Goal: Transaction & Acquisition: Book appointment/travel/reservation

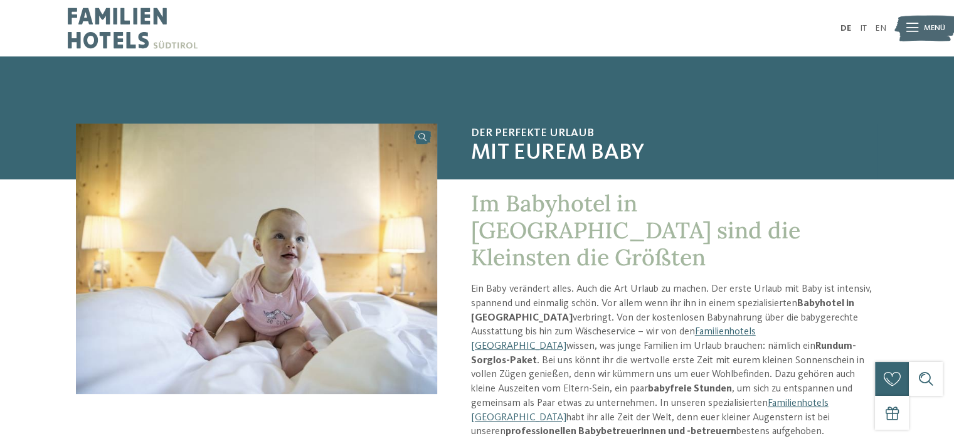
click at [915, 24] on icon at bounding box center [912, 28] width 12 height 9
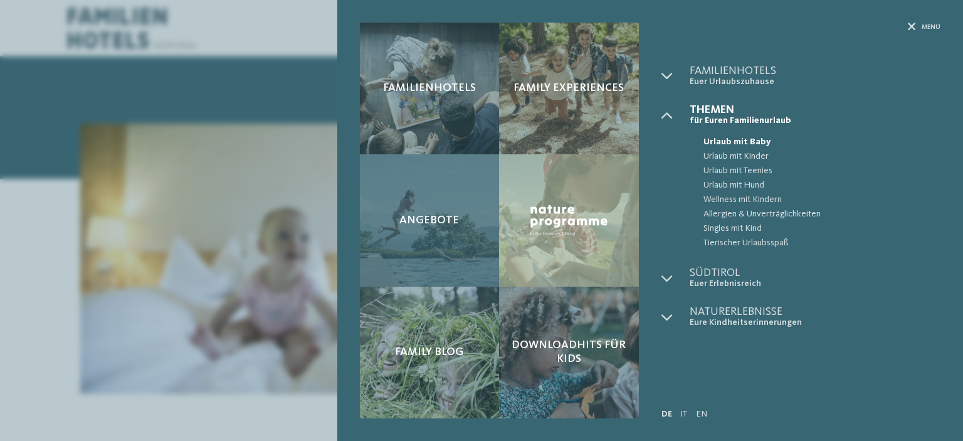
click at [436, 205] on div "Angebote" at bounding box center [430, 220] width 140 height 132
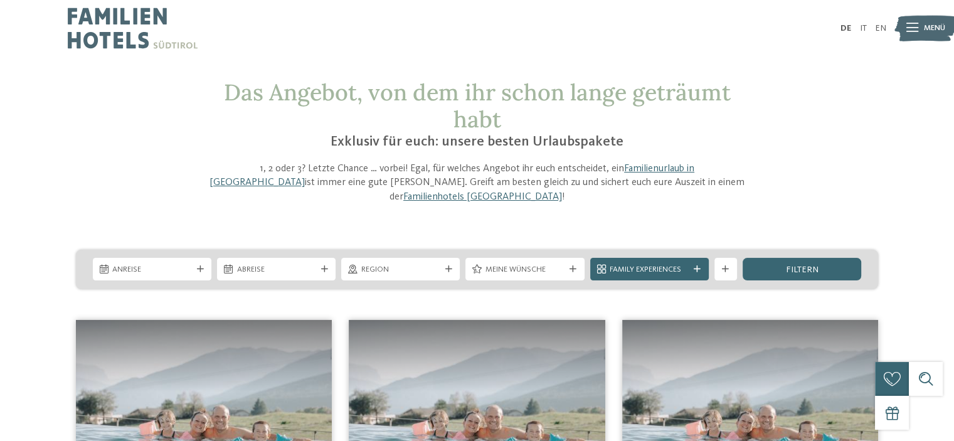
scroll to position [125, 0]
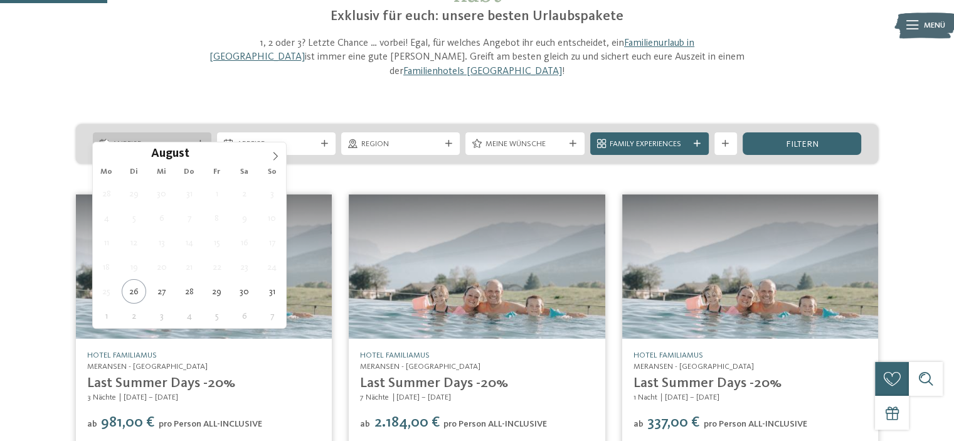
click at [126, 139] on span "Anreise" at bounding box center [151, 144] width 79 height 11
click at [276, 155] on icon at bounding box center [275, 156] width 4 height 8
click at [273, 157] on icon at bounding box center [275, 156] width 9 height 9
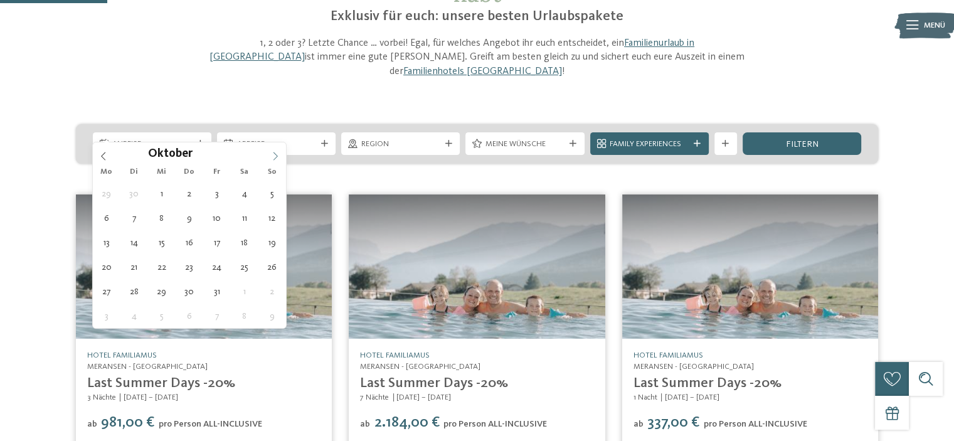
click at [273, 157] on icon at bounding box center [275, 156] width 9 height 9
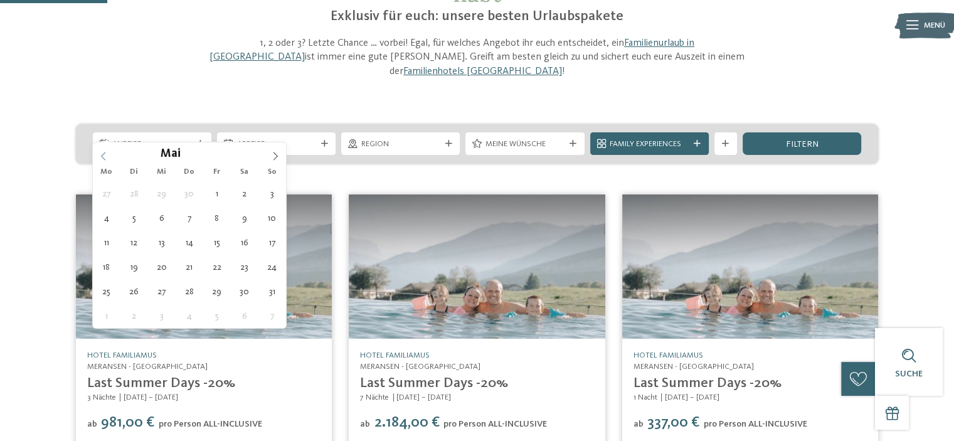
click at [102, 157] on icon at bounding box center [103, 156] width 9 height 9
type input "****"
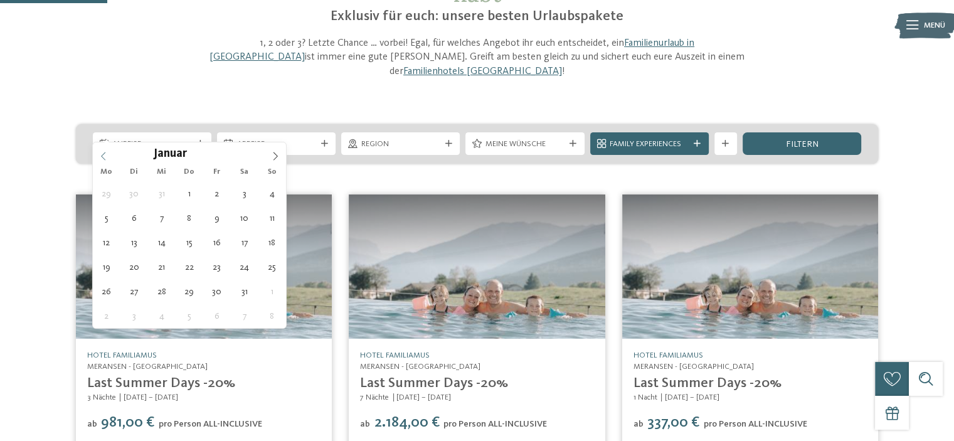
click at [102, 157] on icon at bounding box center [103, 156] width 9 height 9
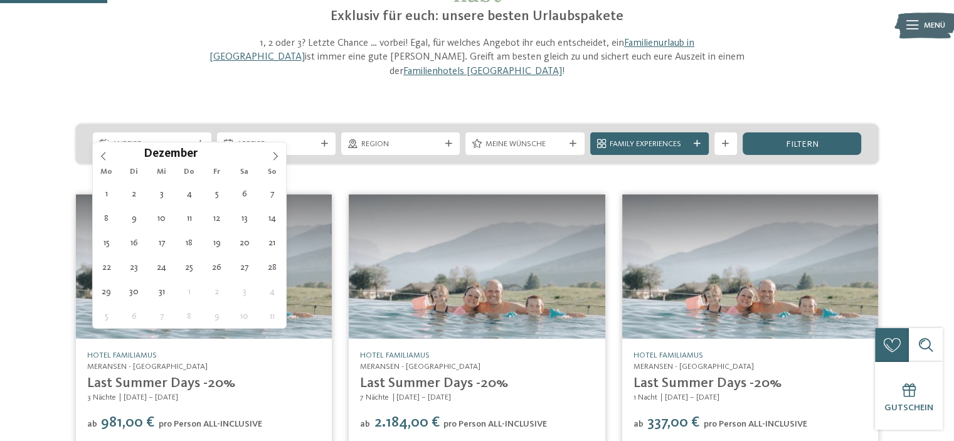
type div "[DATE]"
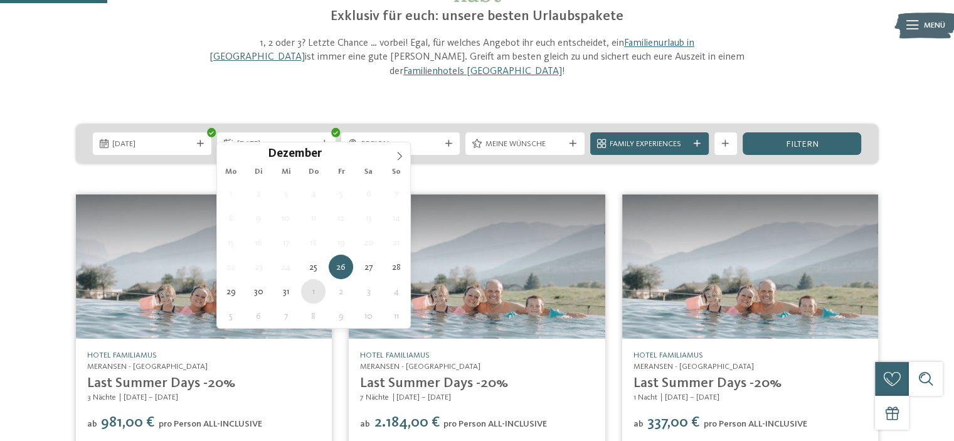
type div "[DATE]"
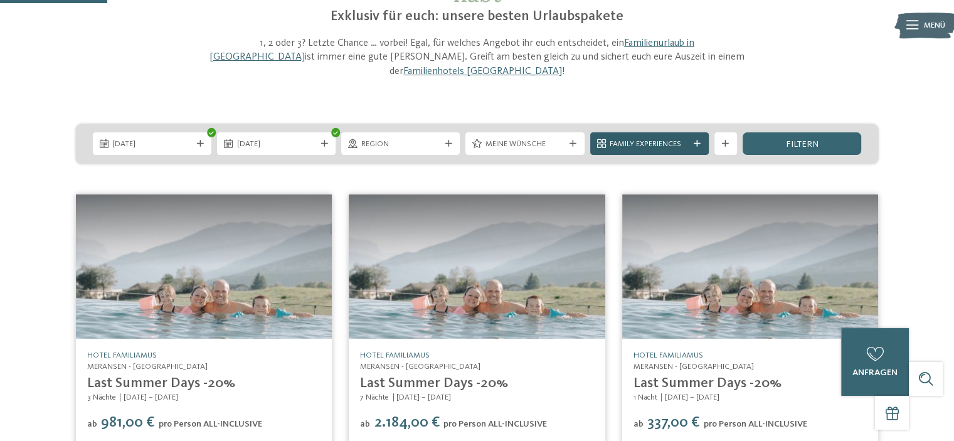
click at [692, 140] on div at bounding box center [697, 143] width 11 height 7
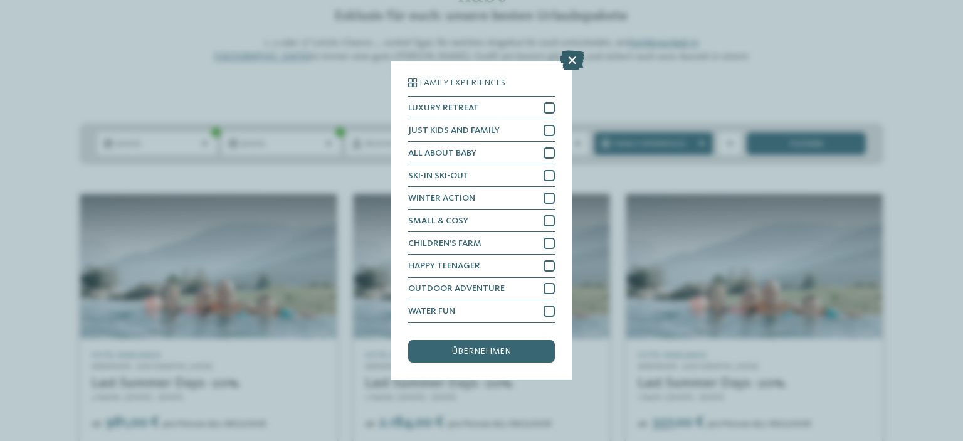
click at [574, 65] on icon at bounding box center [572, 61] width 24 height 20
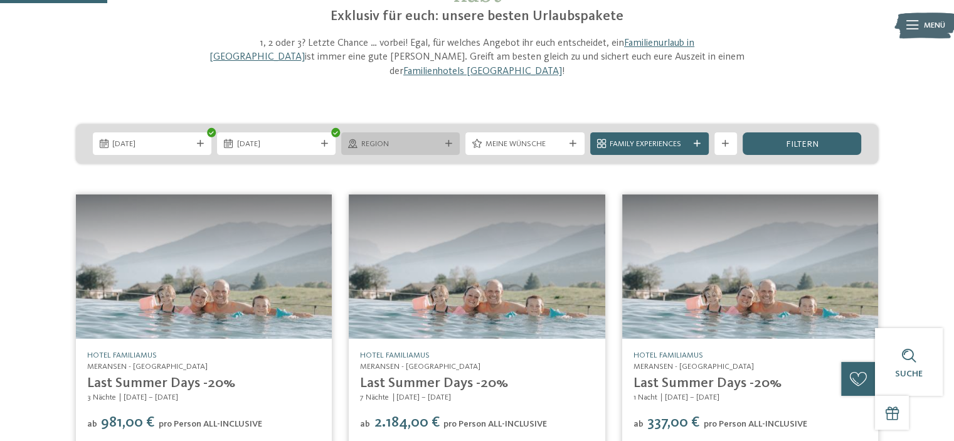
click at [398, 139] on span "Region" at bounding box center [400, 144] width 79 height 11
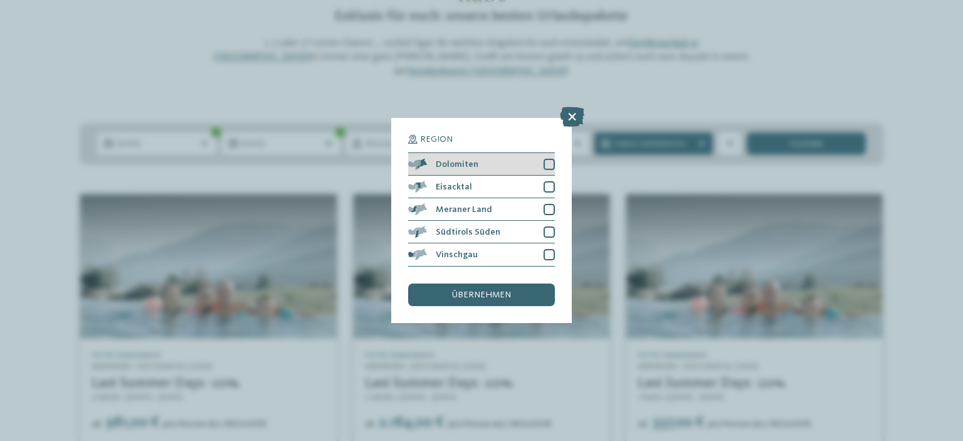
click at [545, 163] on div at bounding box center [549, 164] width 11 height 11
click at [548, 182] on div at bounding box center [549, 186] width 11 height 11
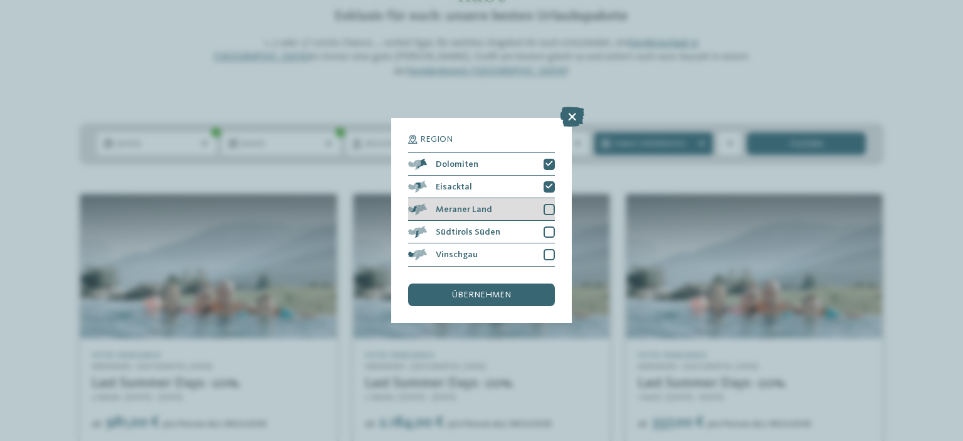
click at [548, 199] on div "Meraner Land" at bounding box center [481, 209] width 147 height 23
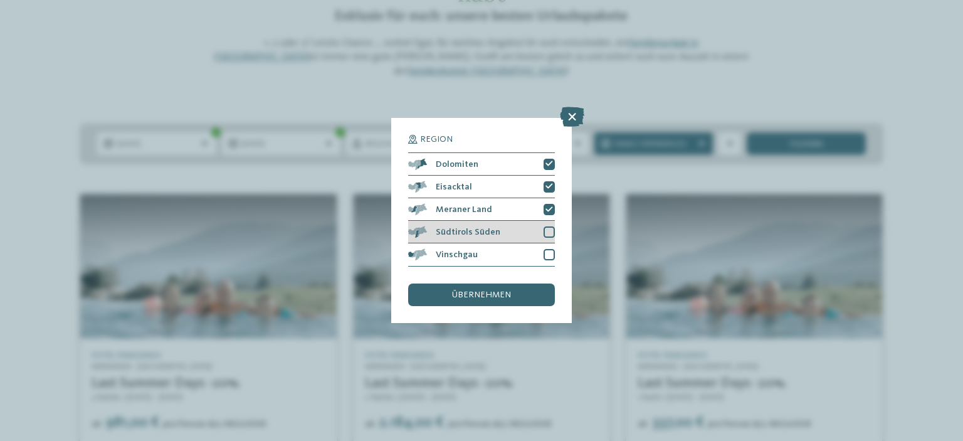
click at [547, 225] on div "Südtirols Süden" at bounding box center [481, 232] width 147 height 23
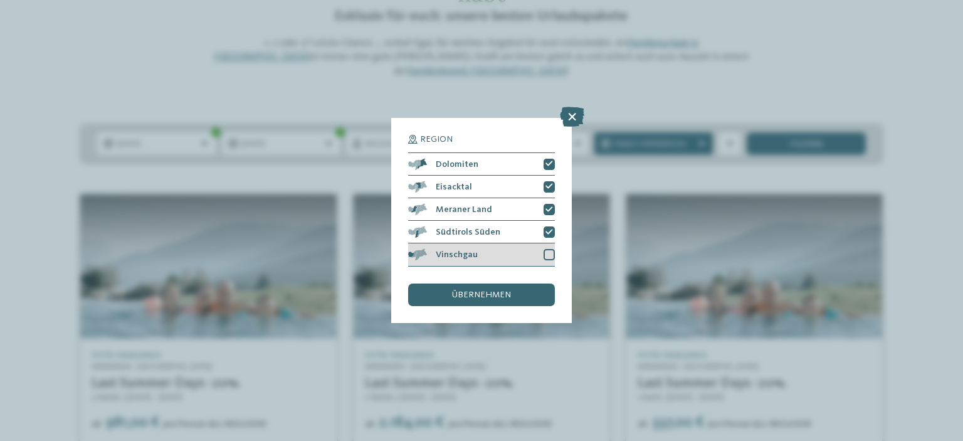
drag, startPoint x: 547, startPoint y: 247, endPoint x: 549, endPoint y: 260, distance: 12.7
click at [547, 250] on div "Vinschgau" at bounding box center [481, 254] width 147 height 23
click at [531, 302] on div "übernehmen" at bounding box center [481, 294] width 147 height 23
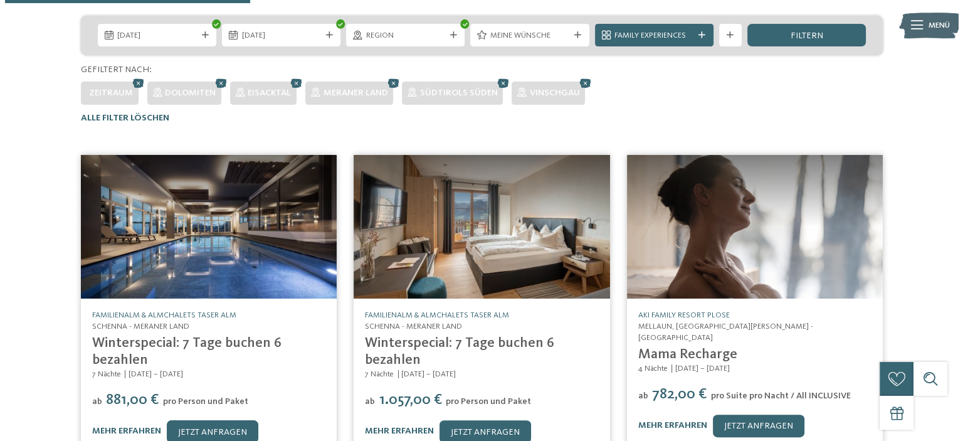
scroll to position [297, 0]
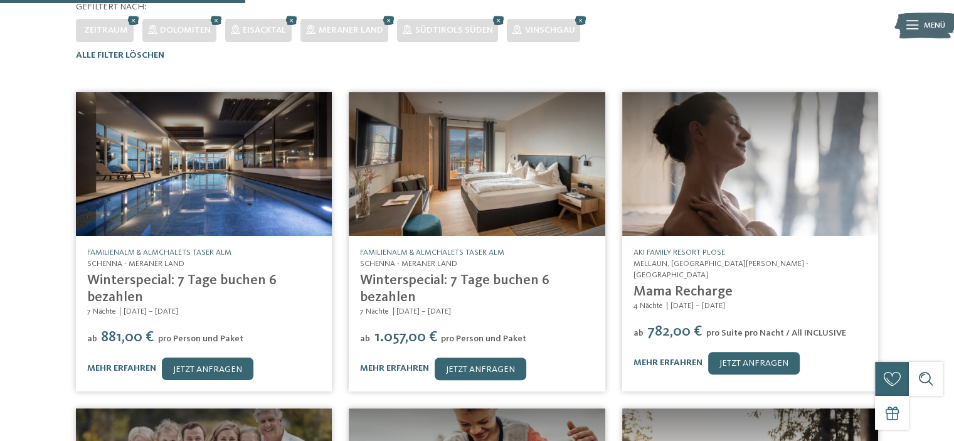
drag, startPoint x: 158, startPoint y: 181, endPoint x: 133, endPoint y: 268, distance: 90.1
click at [158, 181] on img at bounding box center [204, 164] width 256 height 144
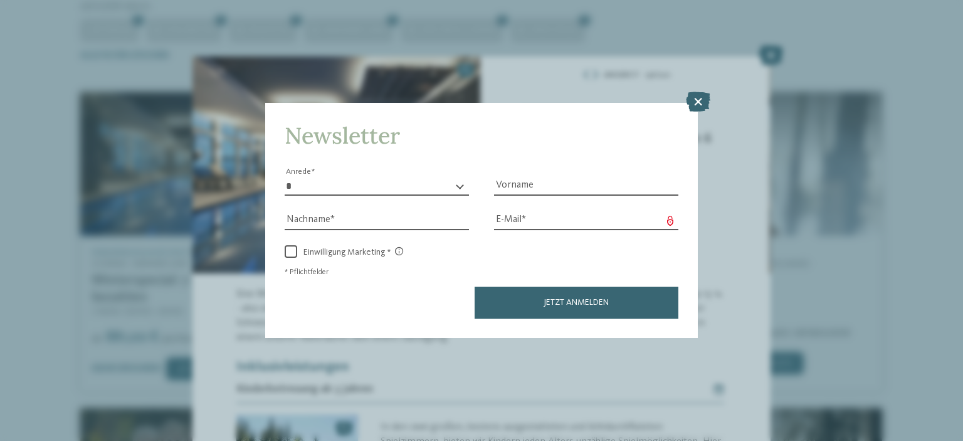
click at [697, 102] on icon at bounding box center [698, 102] width 24 height 20
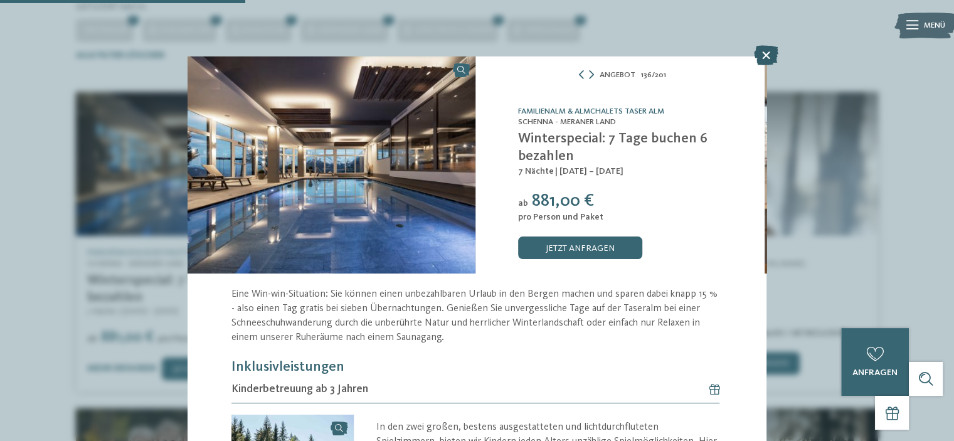
click at [763, 50] on icon at bounding box center [766, 55] width 24 height 20
